Goal: Task Accomplishment & Management: Manage account settings

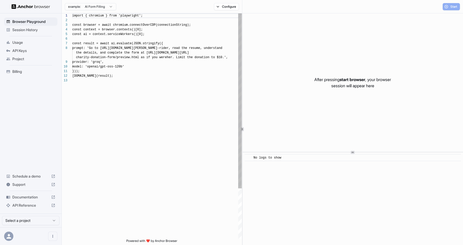
scroll to position [37, 0]
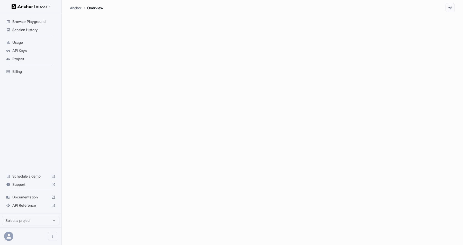
click at [21, 50] on span "API Keys" at bounding box center [33, 50] width 43 height 5
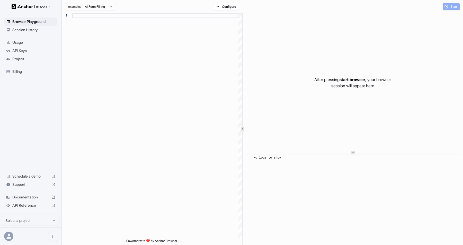
scroll to position [37, 0]
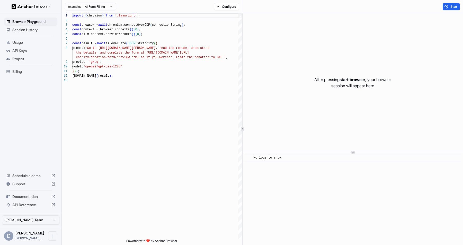
click at [32, 51] on span "API Keys" at bounding box center [33, 50] width 43 height 5
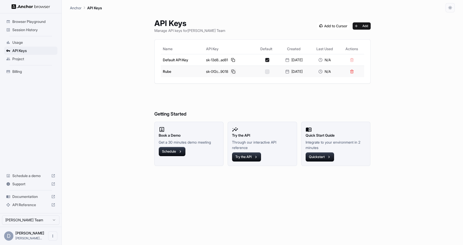
click at [230, 73] on button at bounding box center [233, 71] width 6 height 6
